Goal: Browse casually: Explore the website without a specific task or goal

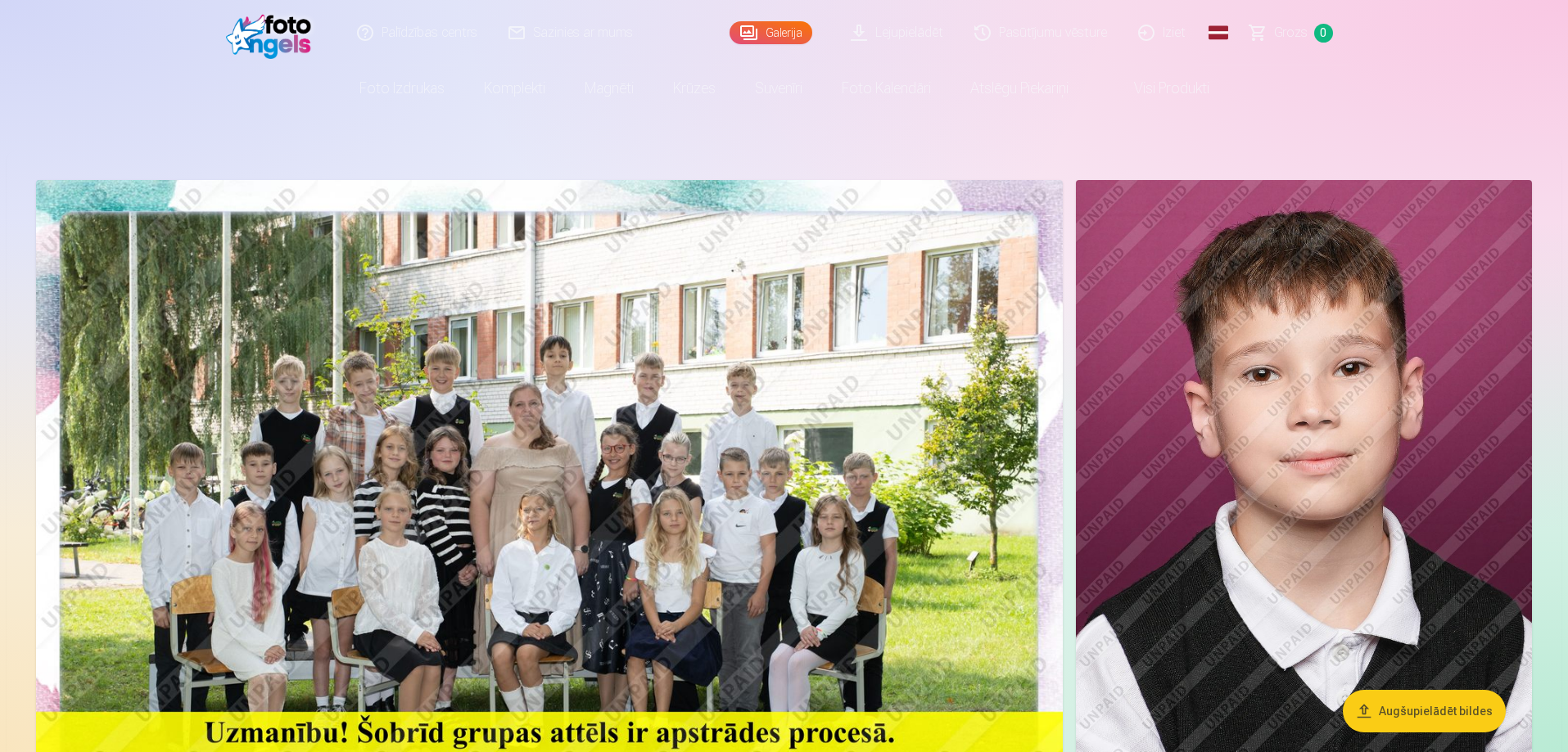
click at [561, 428] on img at bounding box center [550, 522] width 1027 height 685
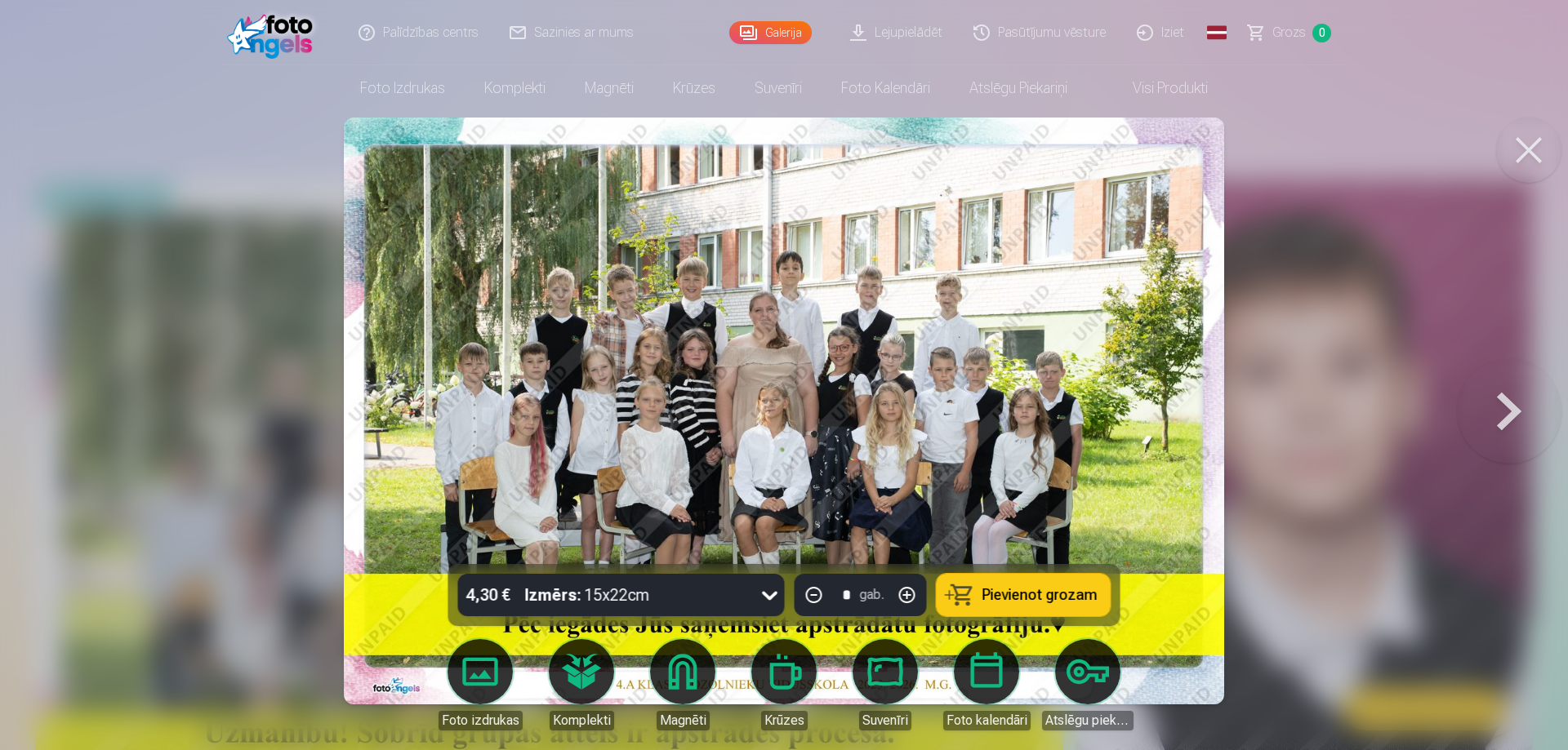
click at [1504, 413] on button at bounding box center [1509, 410] width 104 height 273
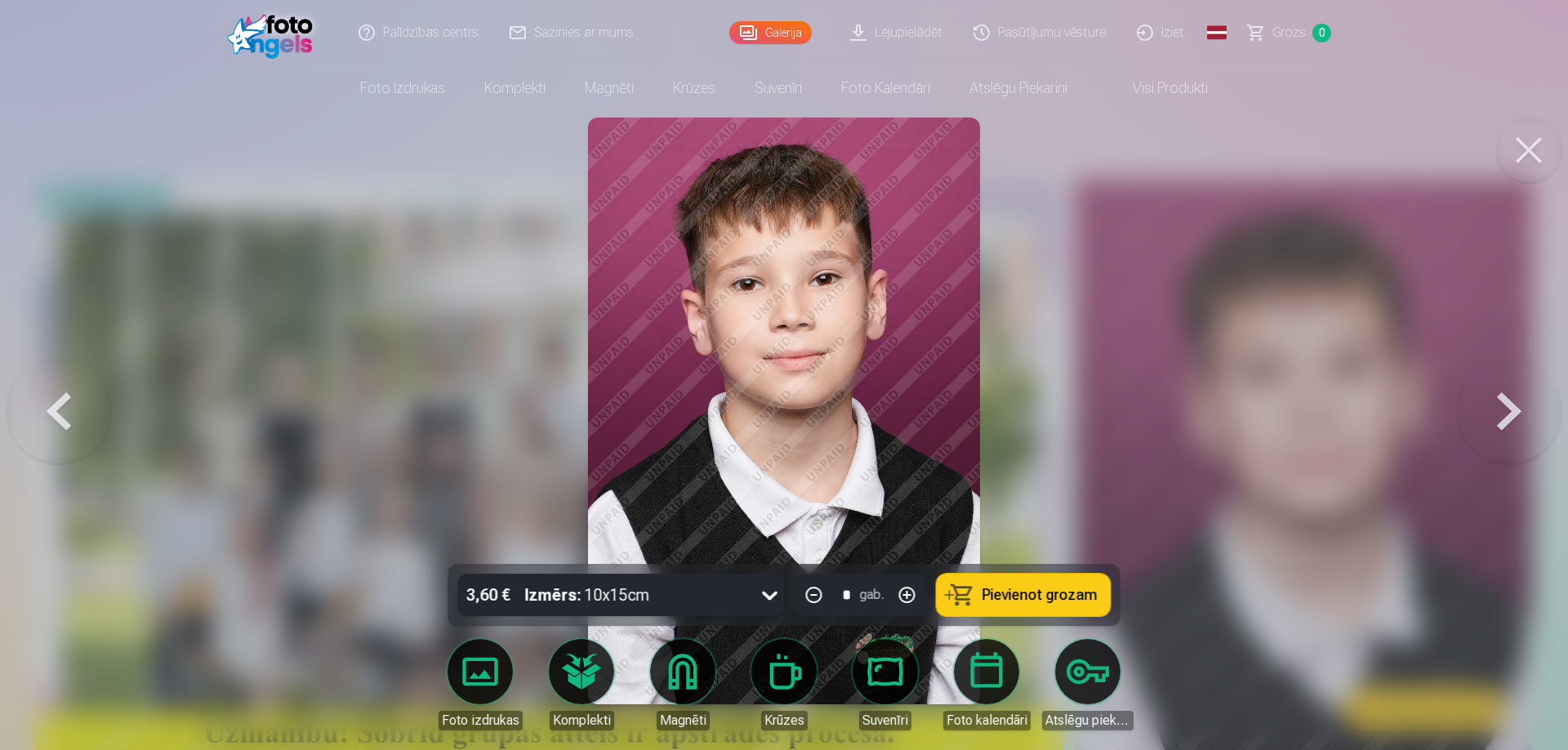
click at [1511, 412] on button at bounding box center [1509, 410] width 104 height 273
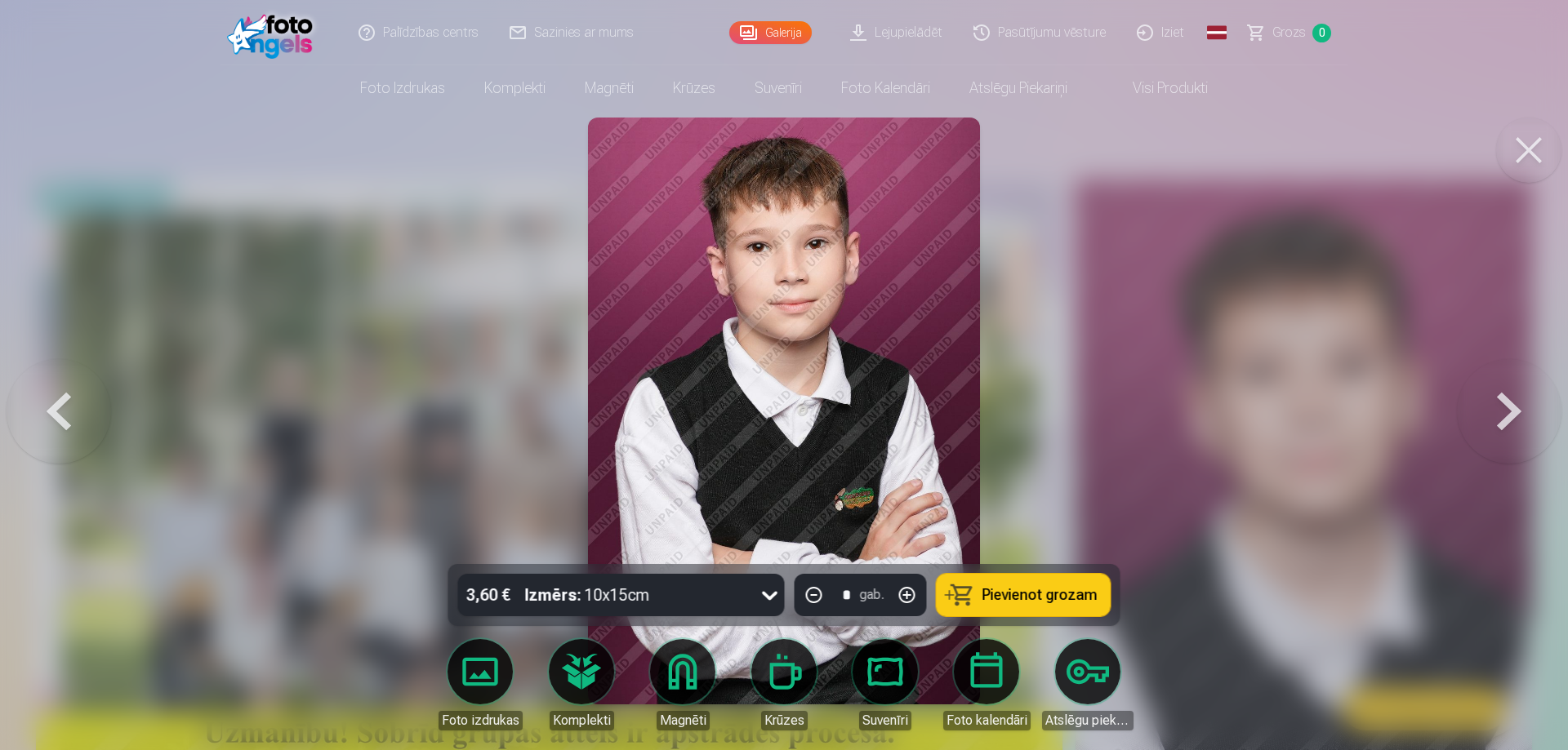
click at [1515, 411] on button at bounding box center [1509, 410] width 104 height 273
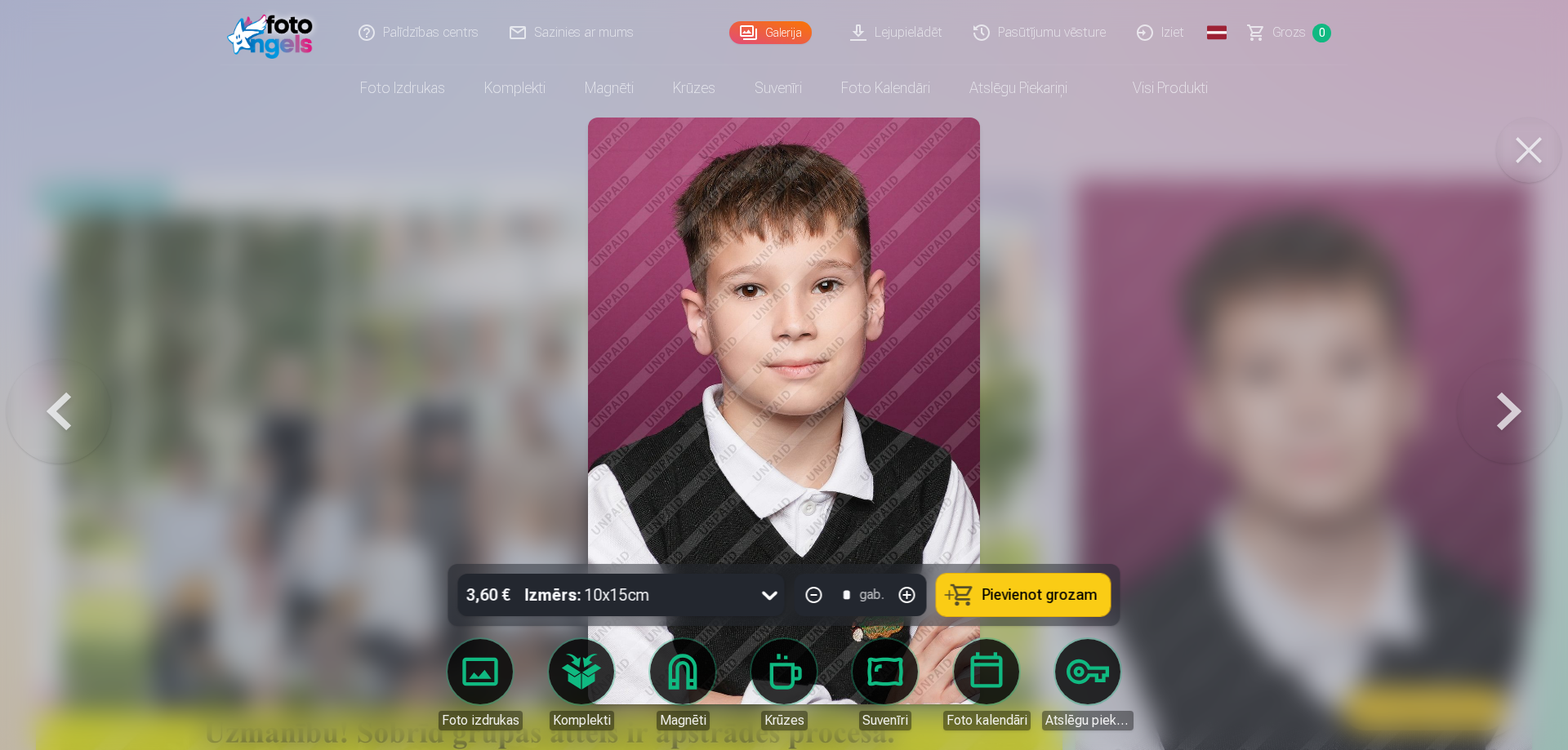
click at [1515, 411] on button at bounding box center [1509, 410] width 104 height 273
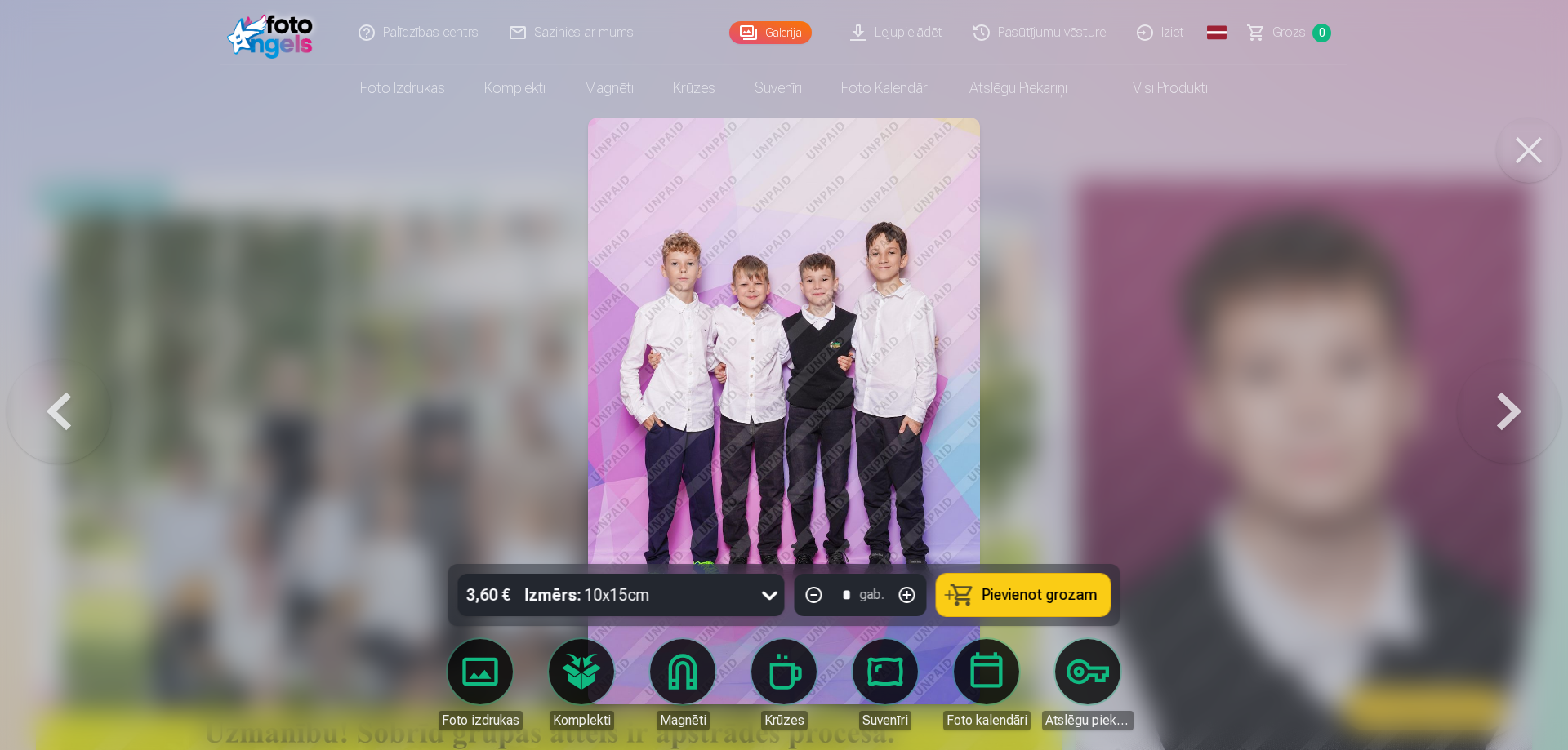
click at [1528, 405] on button at bounding box center [1509, 410] width 104 height 273
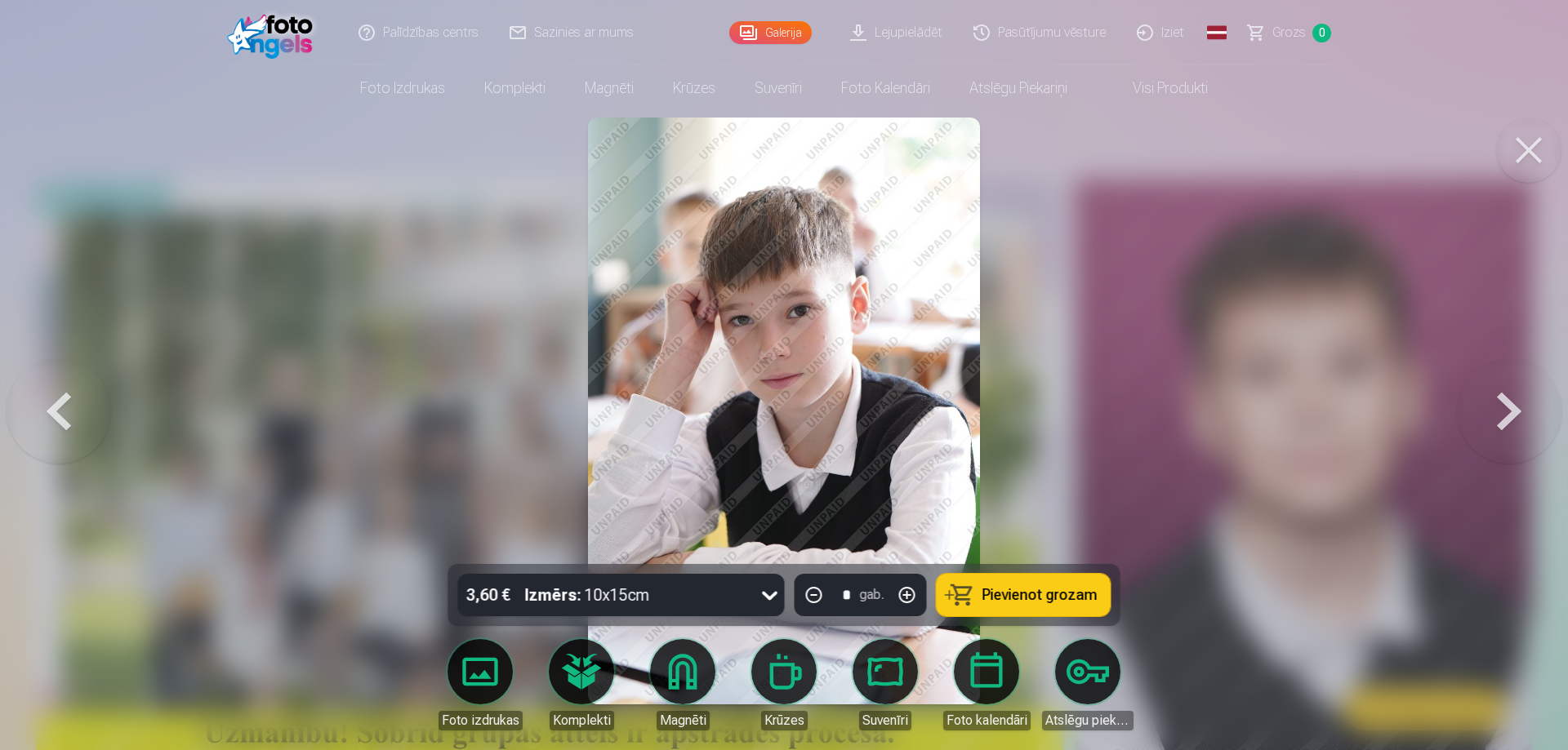
click at [1528, 405] on button at bounding box center [1509, 410] width 104 height 273
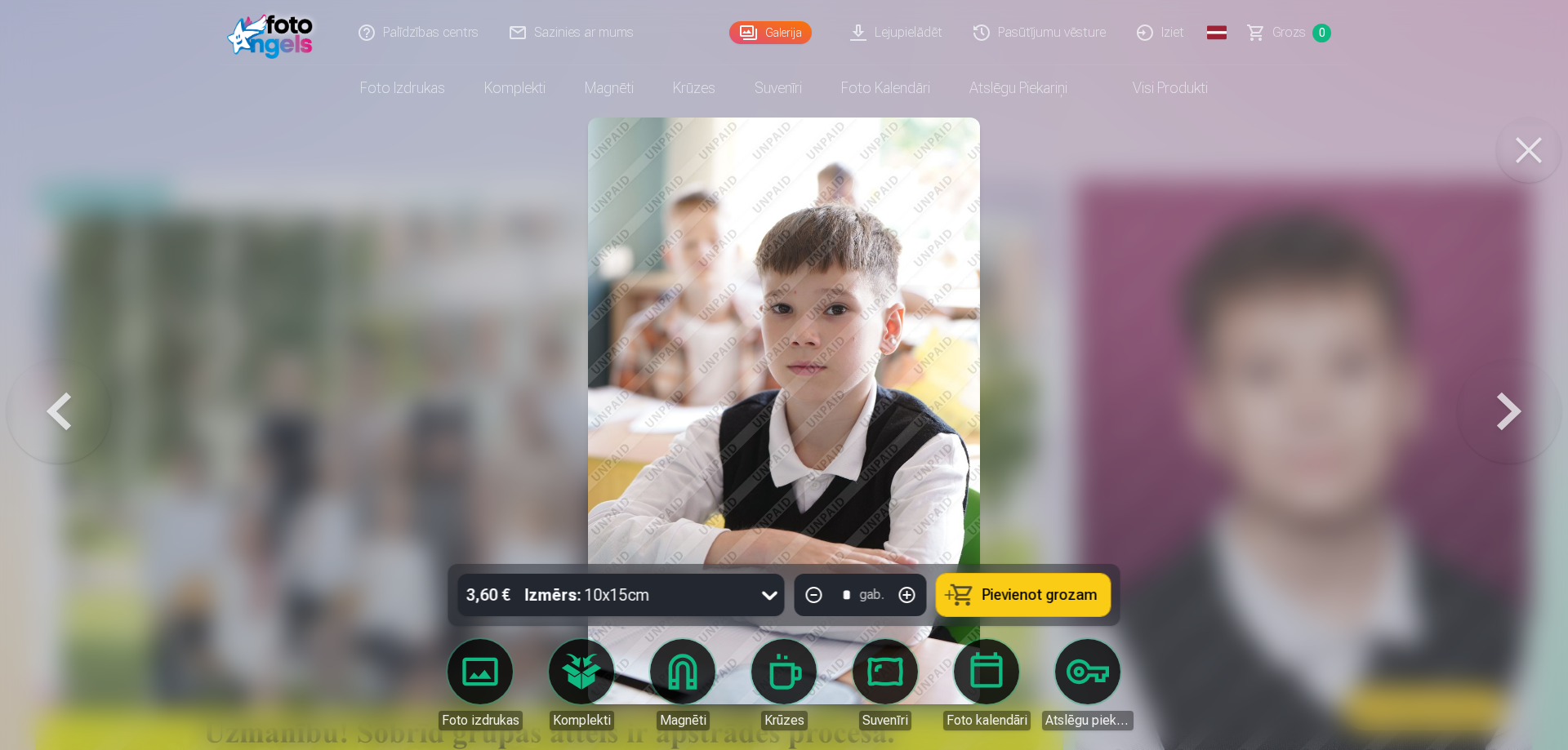
click at [1528, 405] on button at bounding box center [1509, 410] width 104 height 273
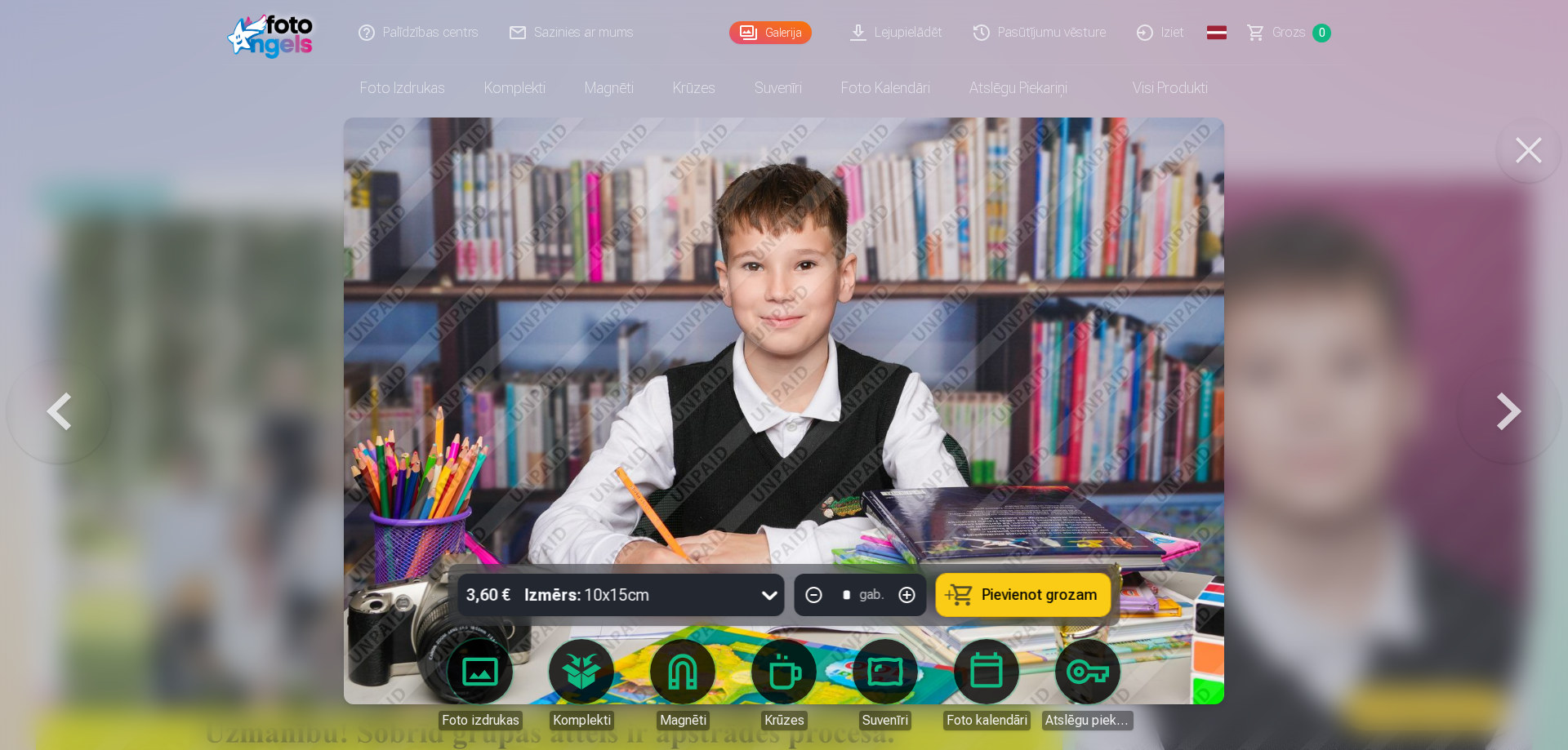
click at [1528, 405] on button at bounding box center [1509, 410] width 104 height 273
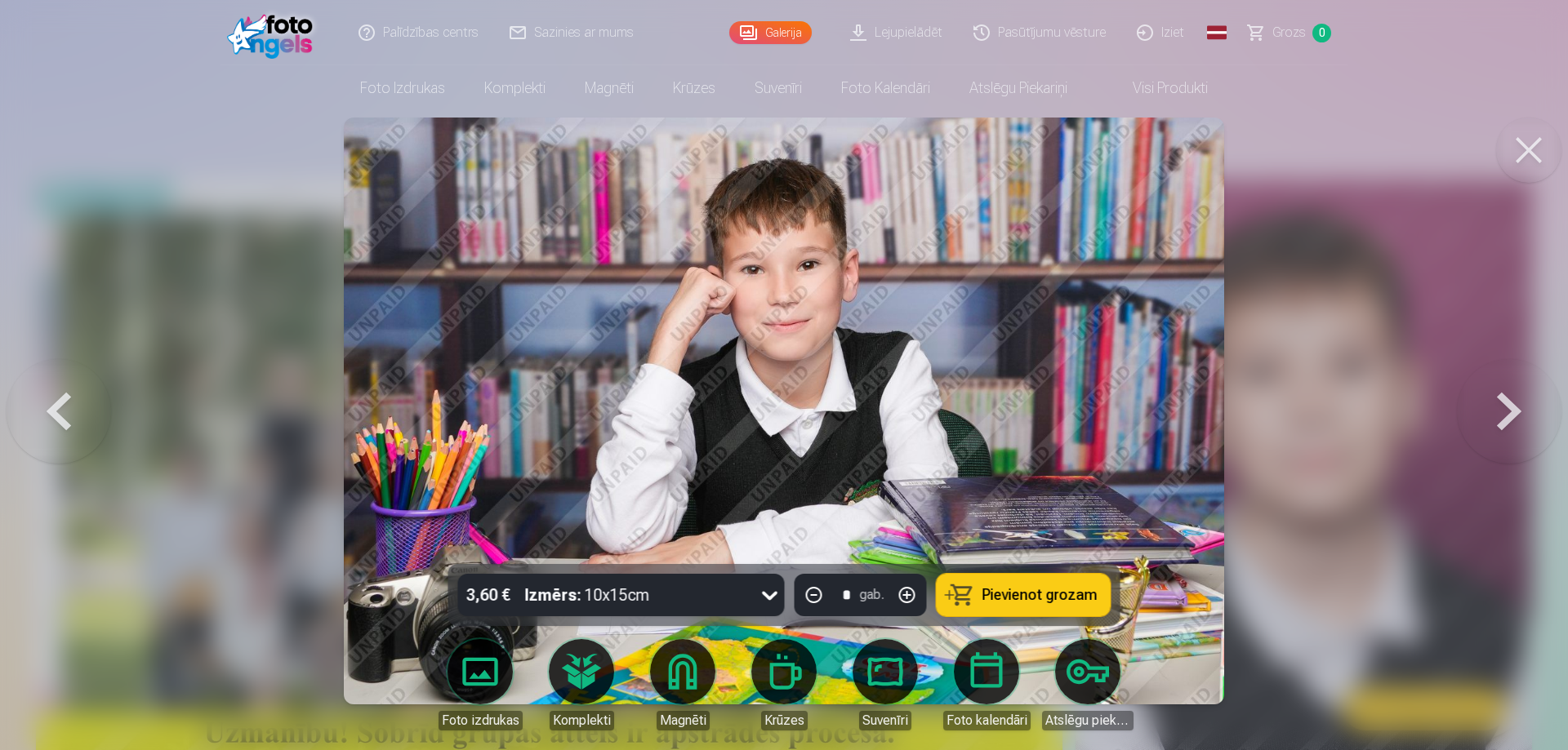
click at [1528, 405] on button at bounding box center [1509, 410] width 104 height 273
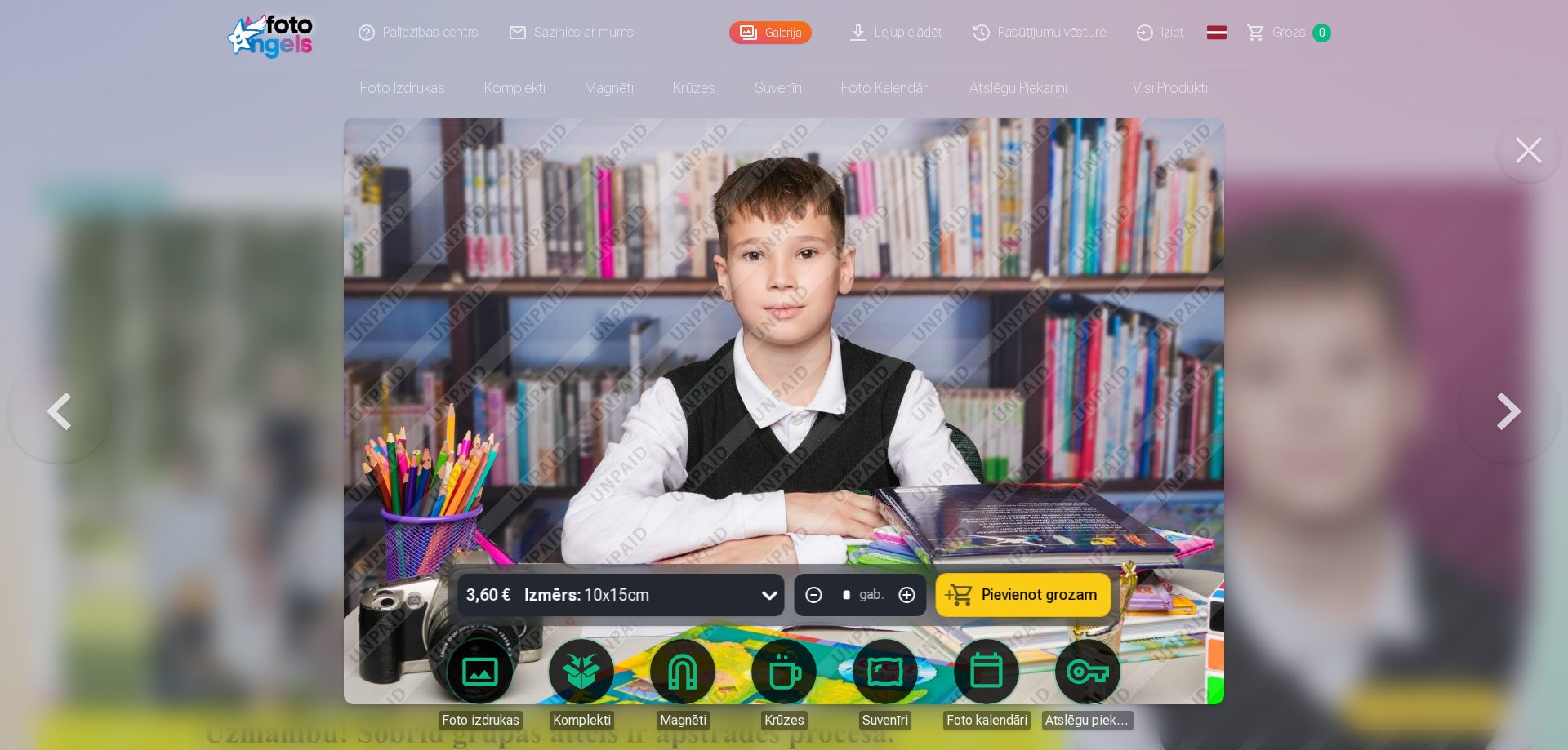
click at [1528, 405] on button at bounding box center [1509, 410] width 104 height 273
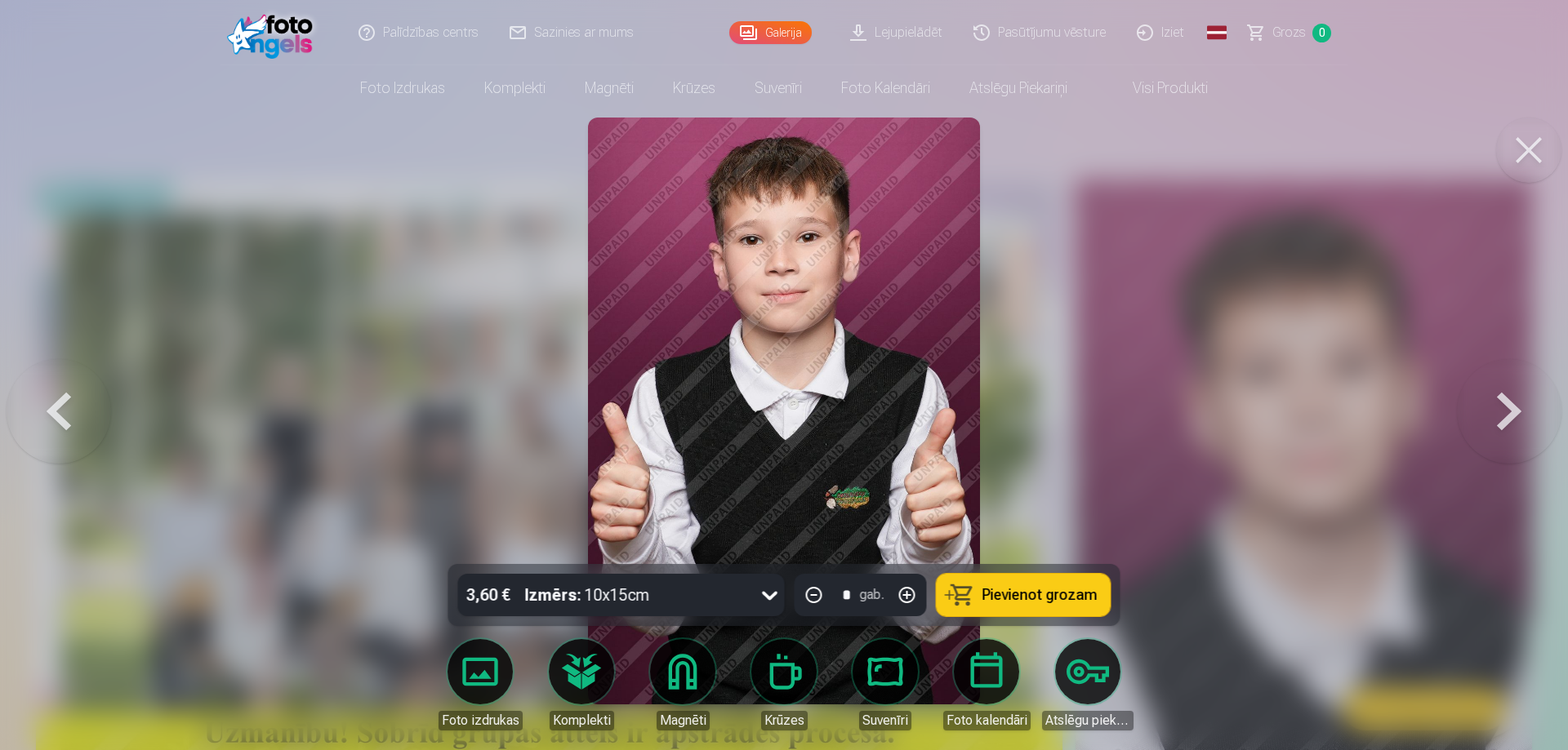
click at [1528, 405] on button at bounding box center [1509, 410] width 104 height 273
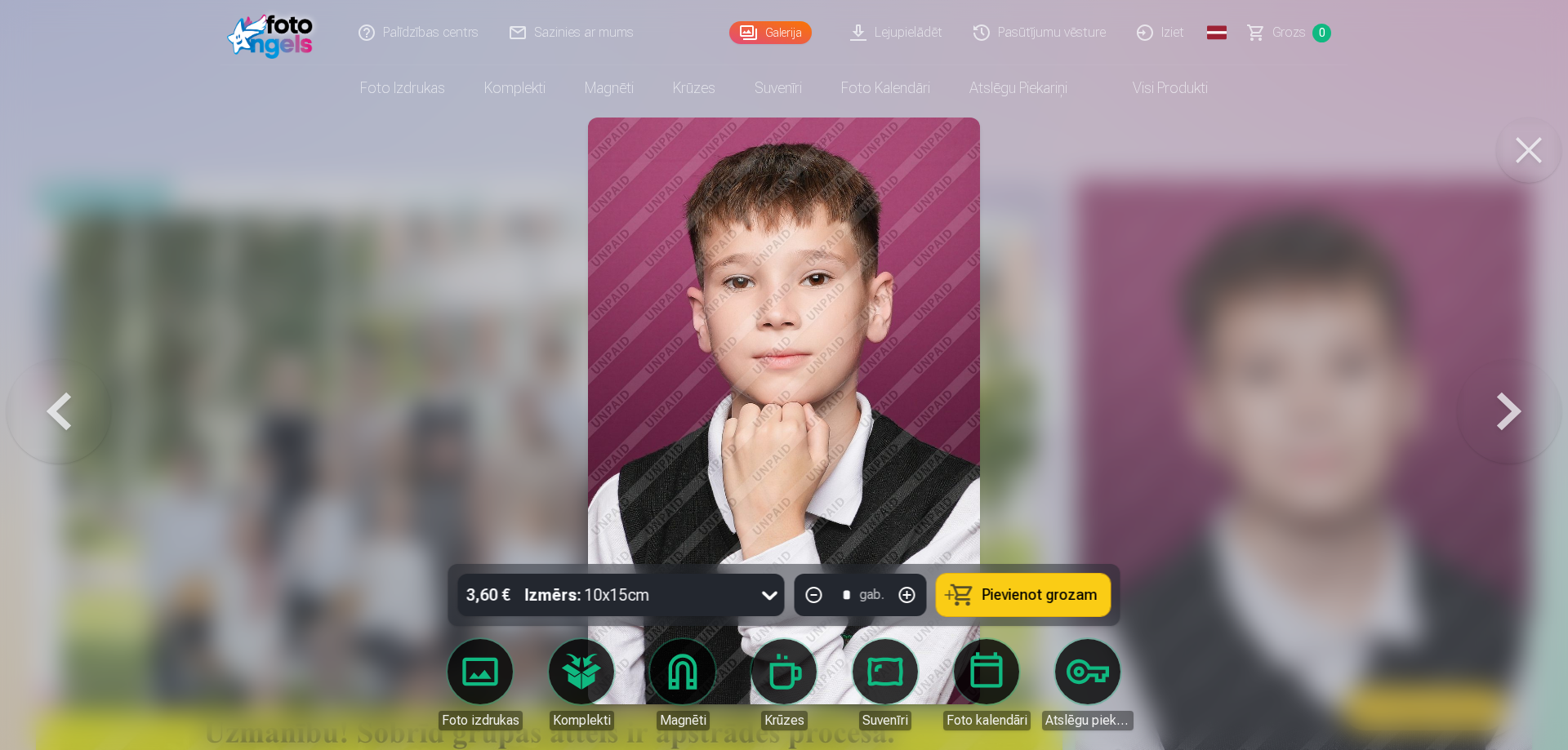
click at [1529, 404] on button at bounding box center [1509, 410] width 104 height 273
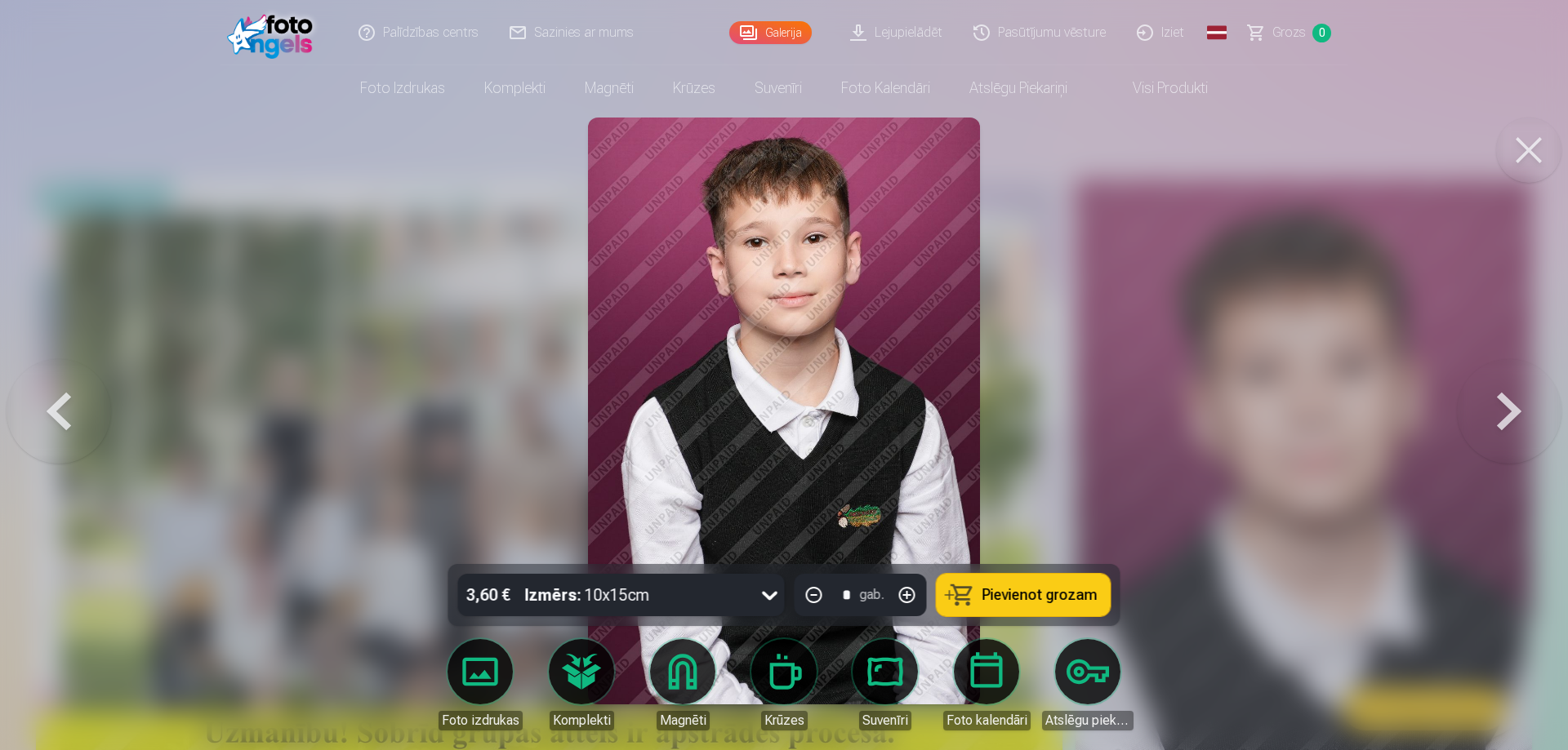
click at [1529, 404] on button at bounding box center [1509, 410] width 104 height 273
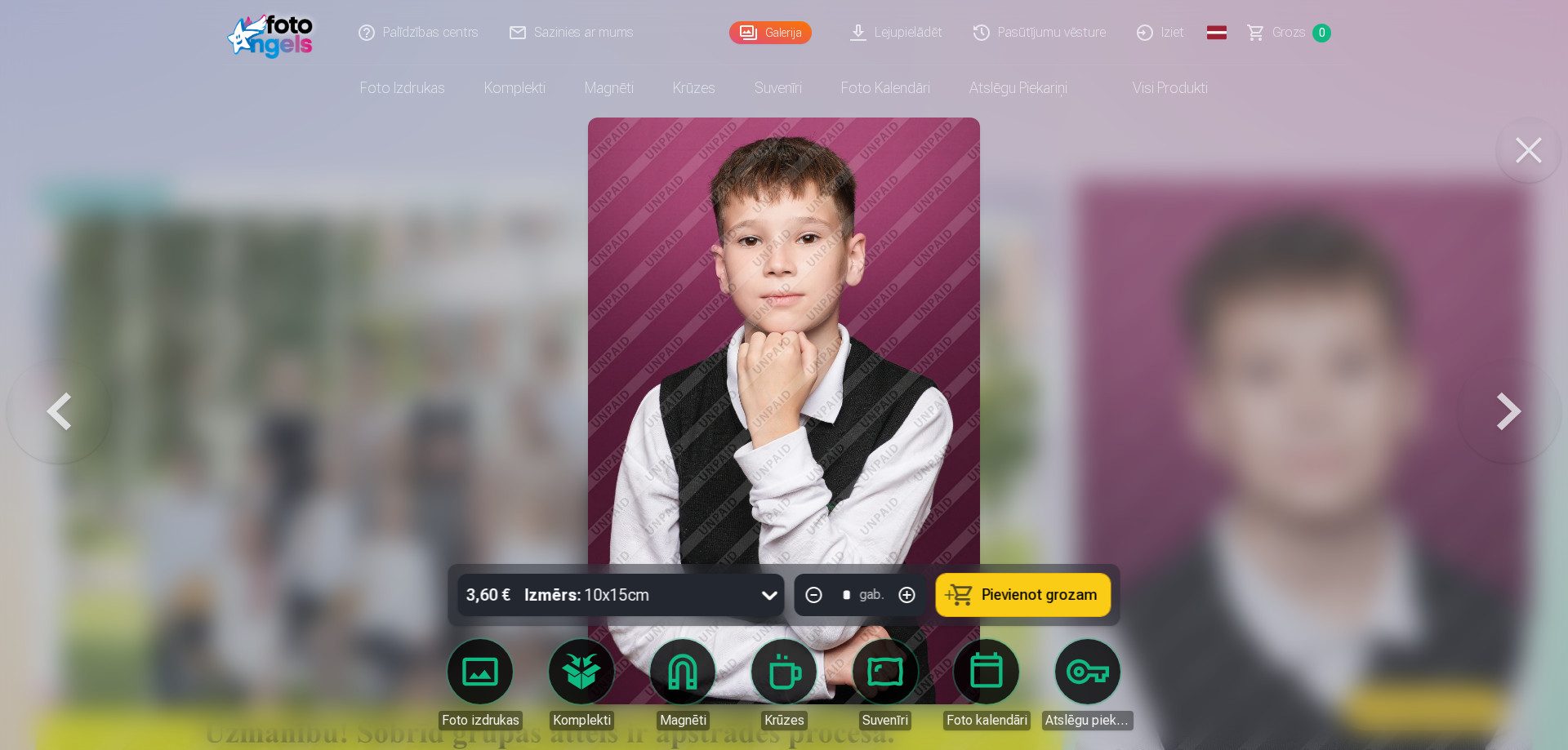
click at [1529, 404] on button at bounding box center [1509, 410] width 104 height 273
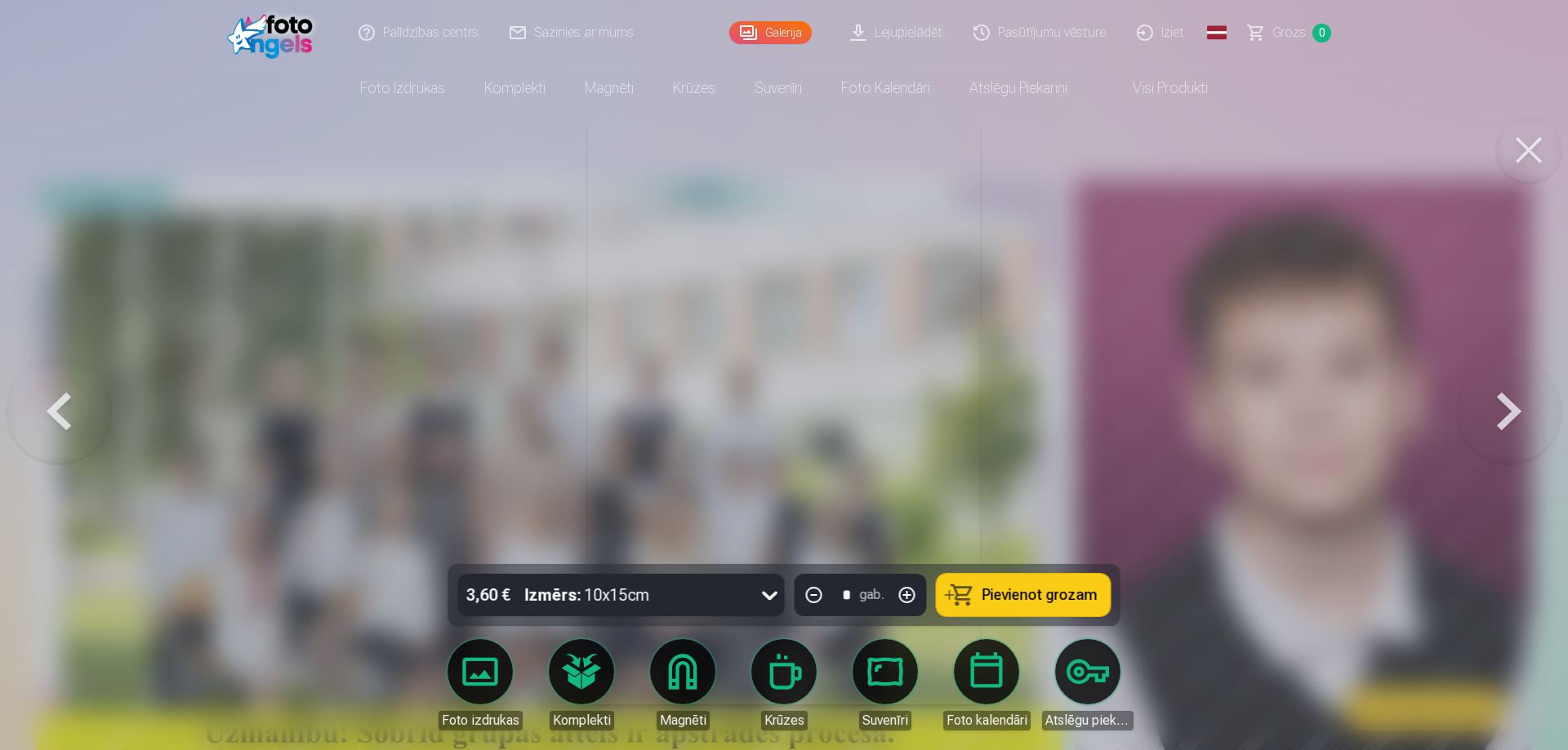
click at [1529, 404] on button at bounding box center [1509, 410] width 104 height 273
click at [1530, 403] on button at bounding box center [1509, 410] width 104 height 273
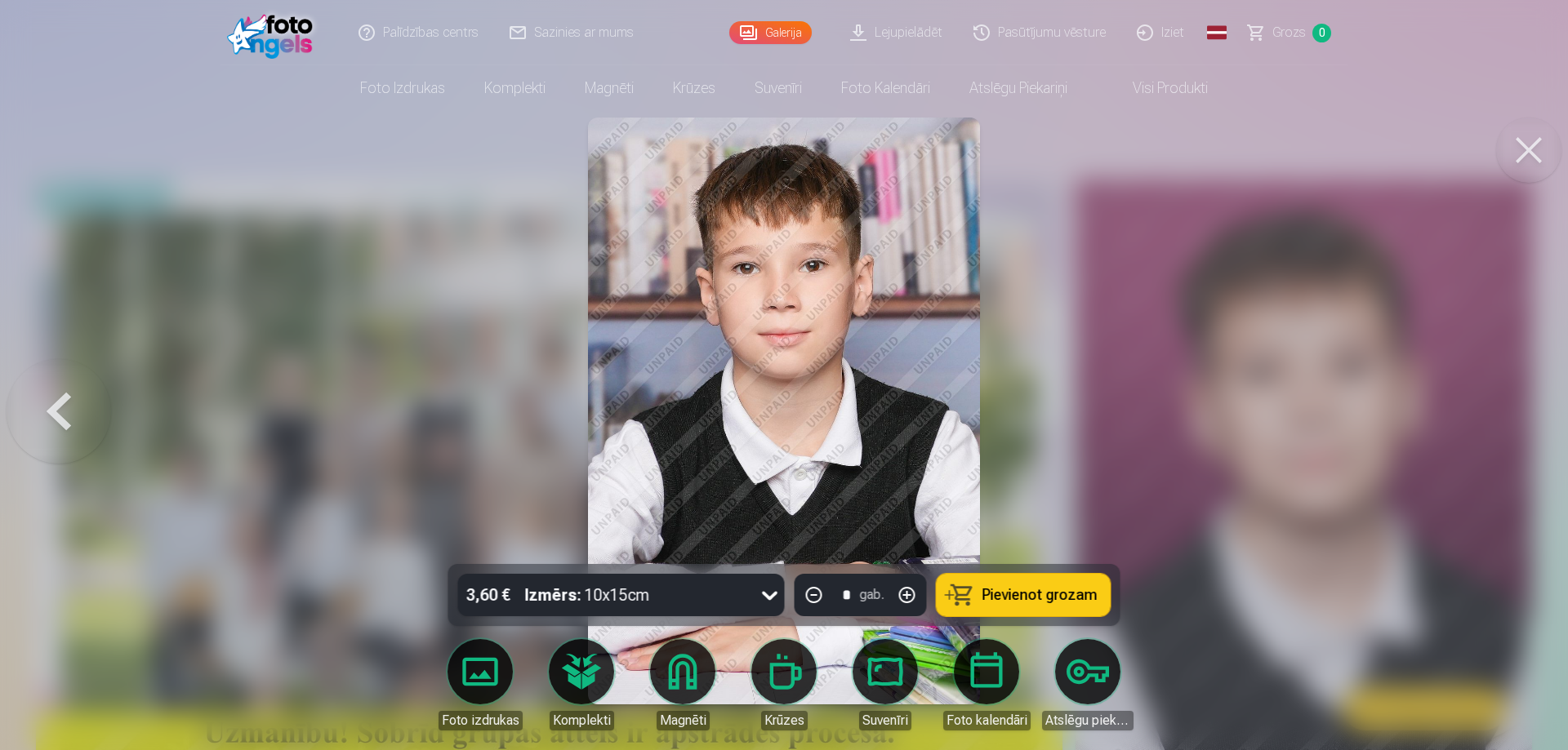
click at [1545, 174] on button at bounding box center [1528, 150] width 65 height 65
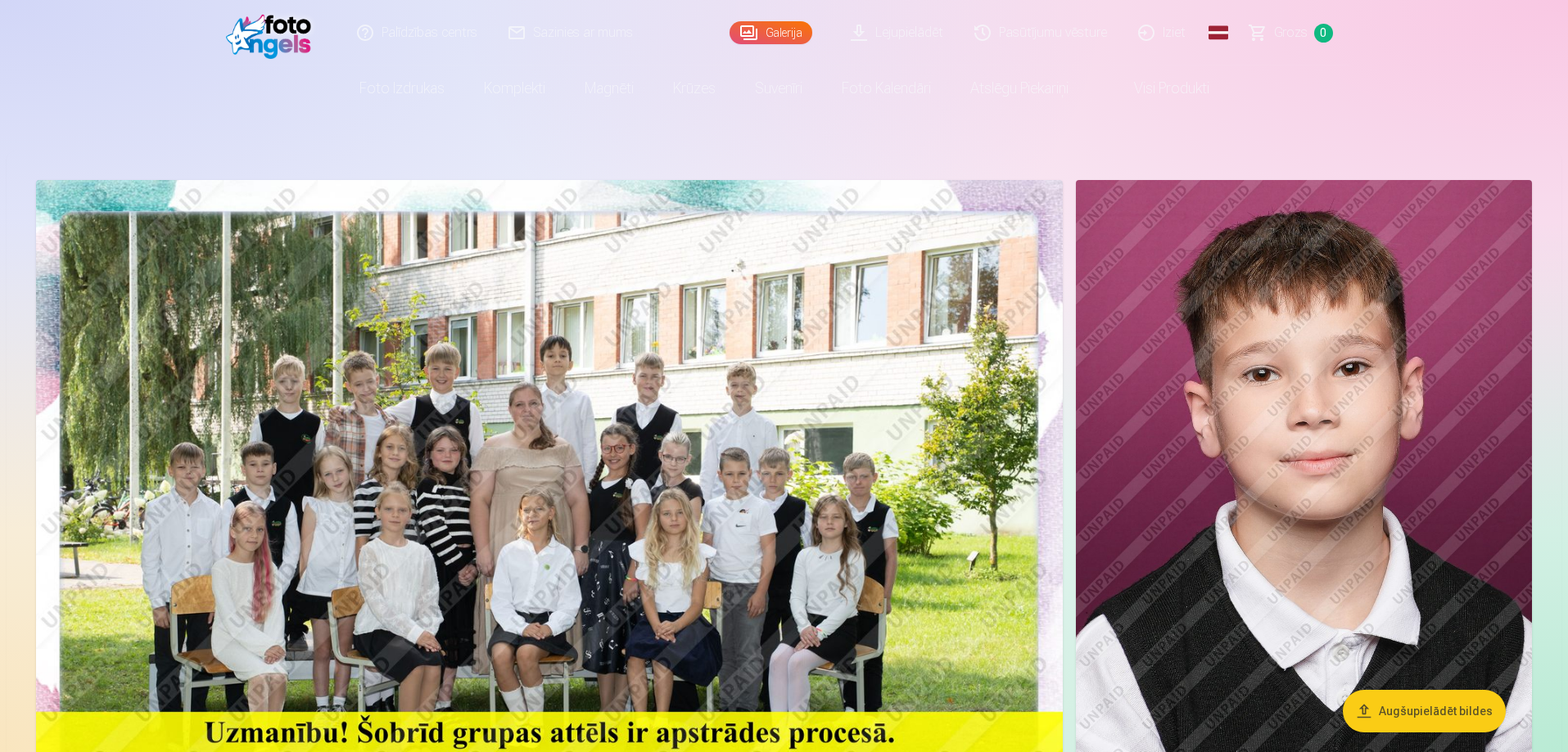
click at [693, 491] on img at bounding box center [550, 522] width 1027 height 685
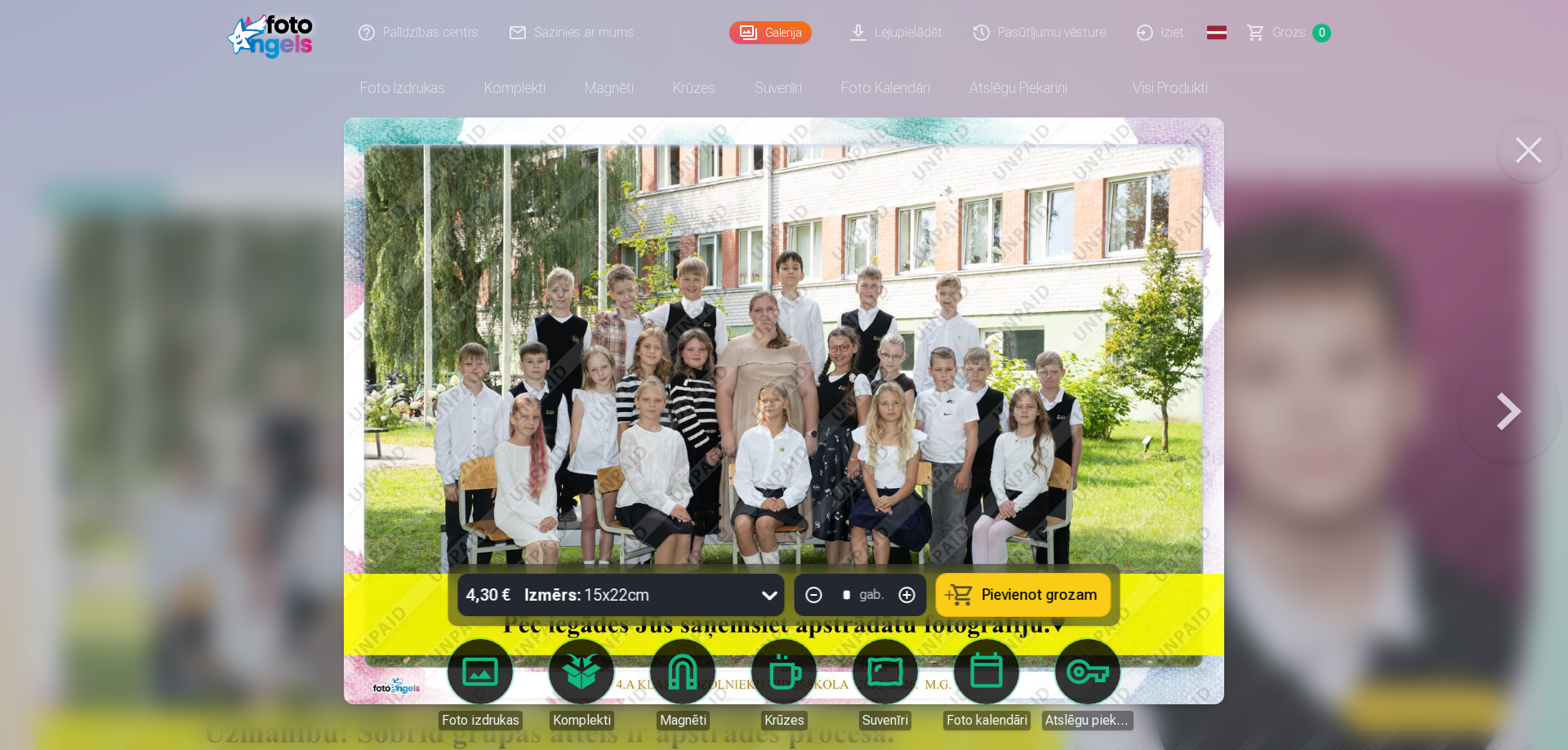
click at [916, 350] on img at bounding box center [784, 411] width 880 height 587
click at [1516, 148] on button at bounding box center [1528, 150] width 65 height 65
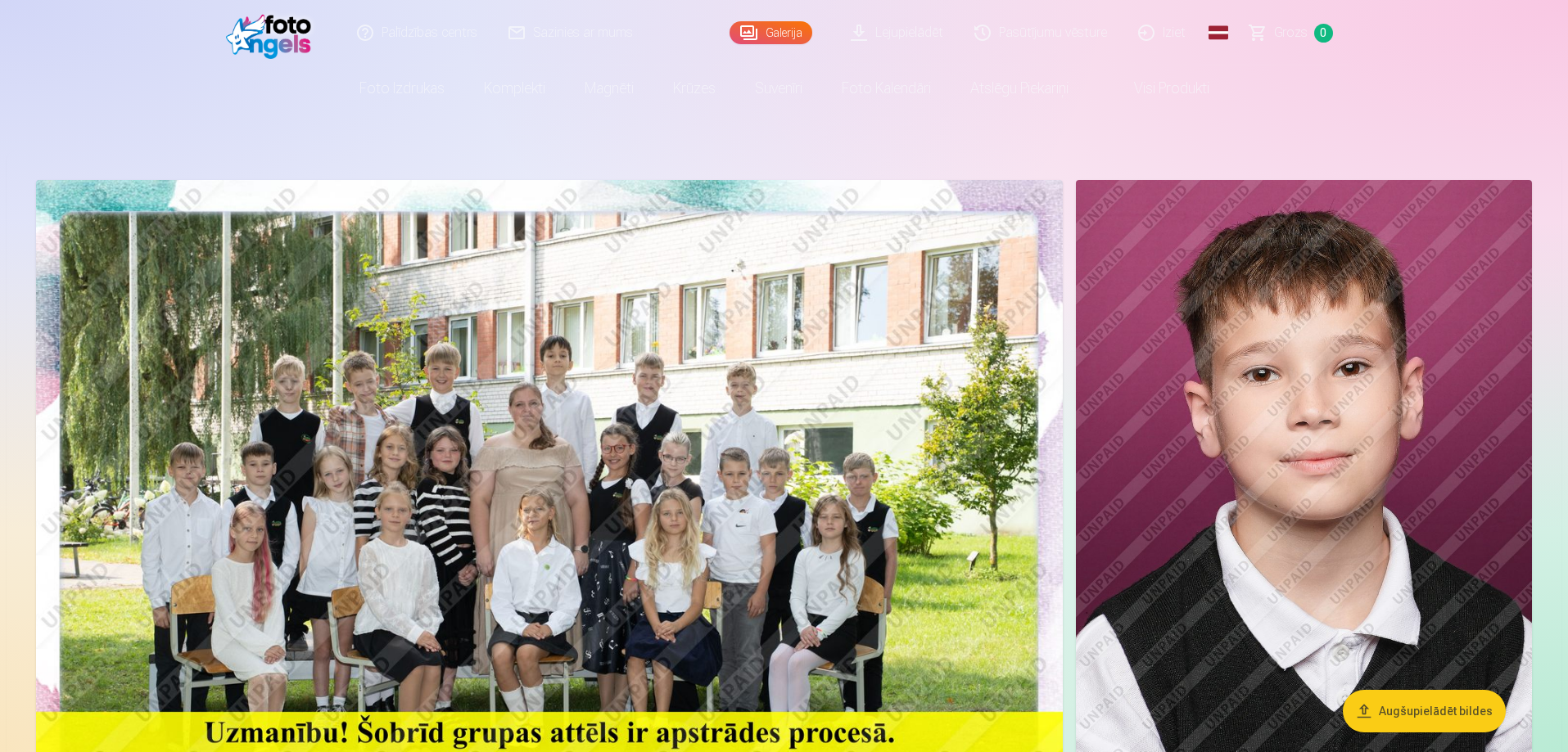
click at [753, 521] on img at bounding box center [550, 522] width 1027 height 685
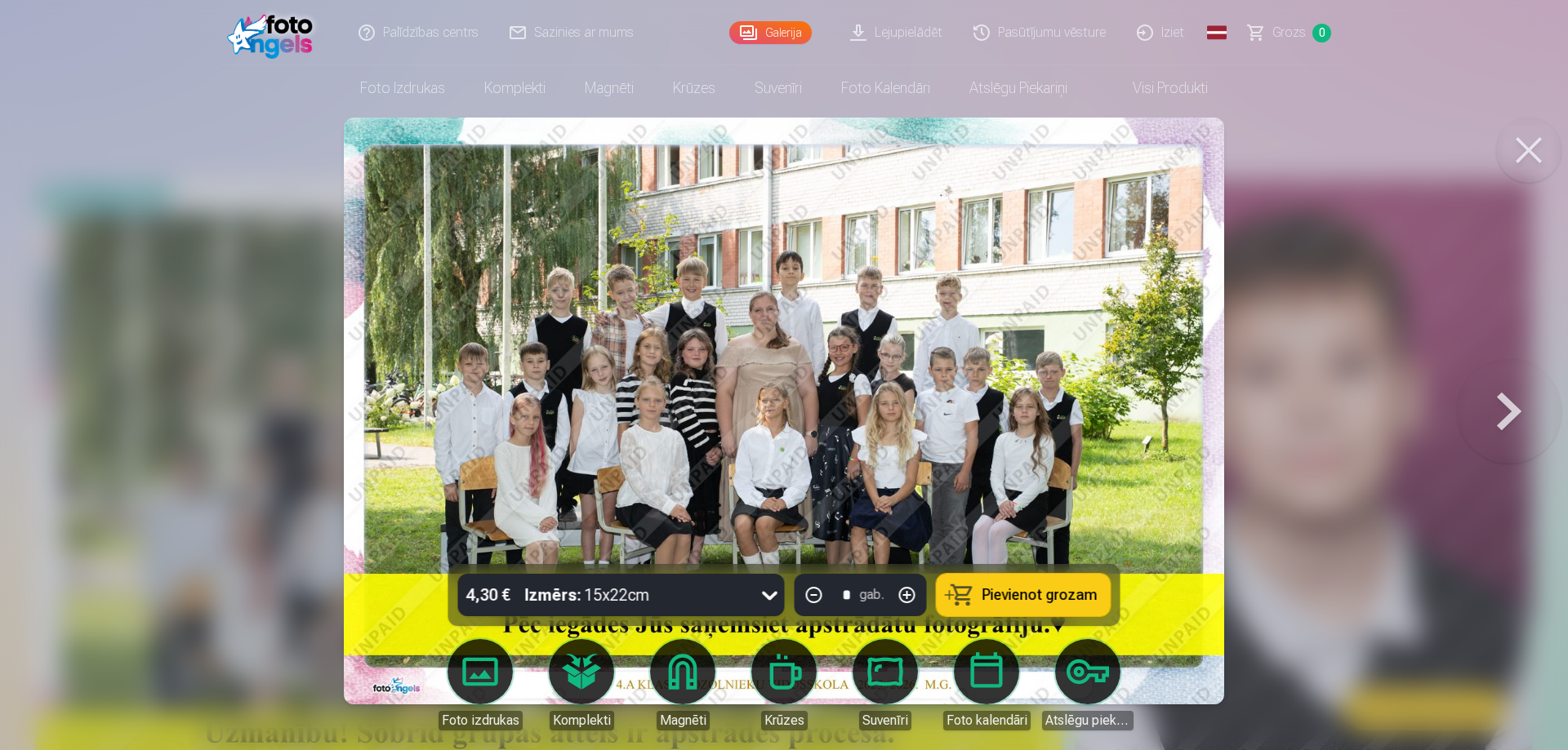
click at [485, 386] on img at bounding box center [784, 411] width 880 height 587
click at [1518, 157] on button at bounding box center [1528, 150] width 65 height 65
